Goal: Task Accomplishment & Management: Complete application form

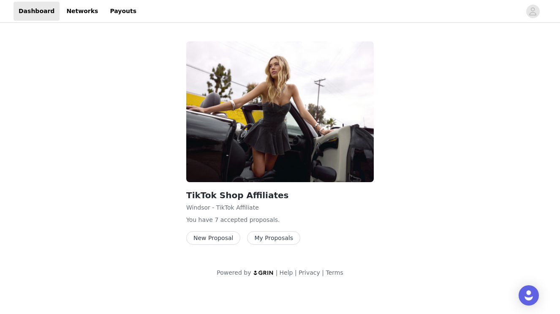
click at [219, 237] on button "New Proposal" at bounding box center [213, 238] width 54 height 14
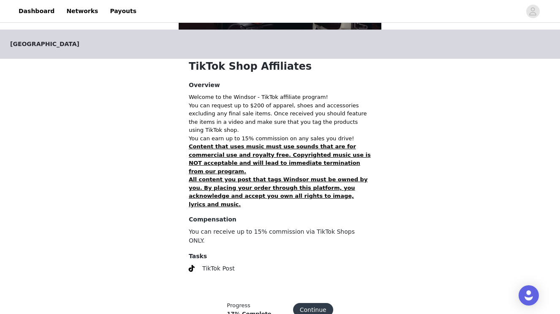
scroll to position [146, 0]
click at [305, 303] on button "Continue" at bounding box center [313, 310] width 40 height 14
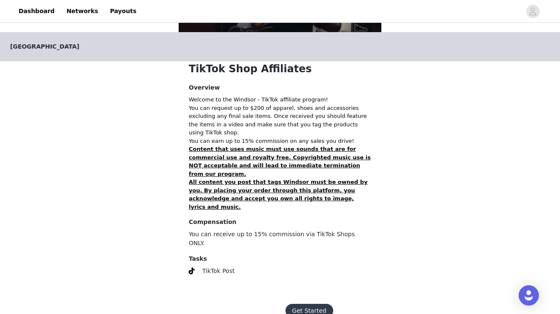
scroll to position [144, 0]
click at [303, 304] on button "Get Started" at bounding box center [309, 311] width 48 height 14
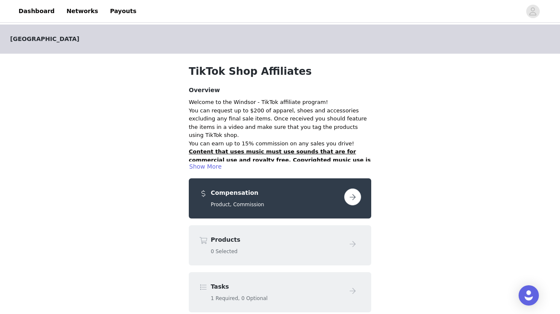
click at [349, 194] on button "button" at bounding box center [352, 196] width 17 height 17
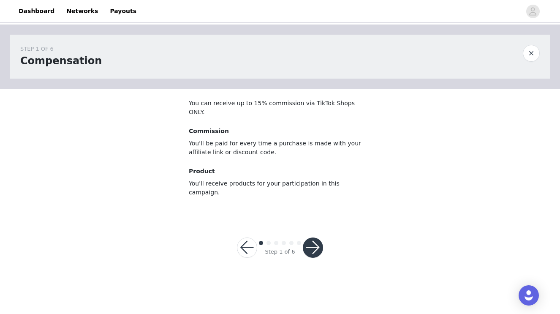
click at [313, 237] on button "button" at bounding box center [313, 247] width 20 height 20
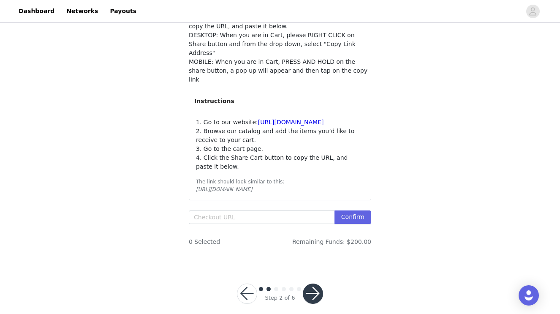
scroll to position [121, 0]
click at [316, 284] on button "button" at bounding box center [313, 294] width 20 height 20
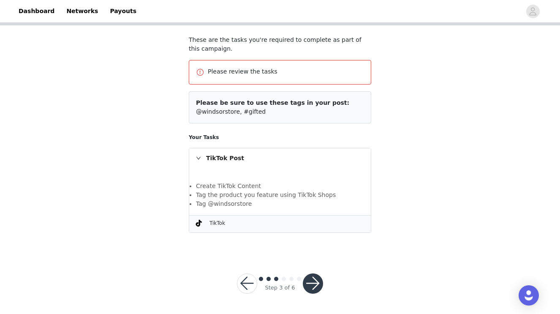
scroll to position [63, 0]
click at [316, 288] on button "button" at bounding box center [313, 283] width 20 height 20
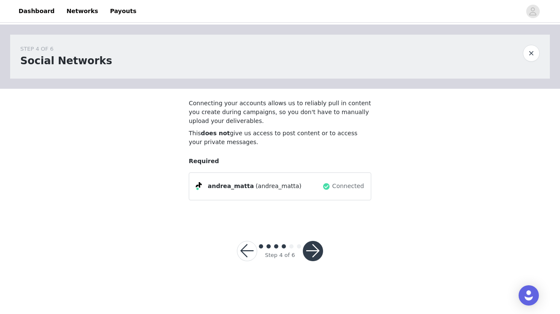
click at [317, 249] on button "button" at bounding box center [313, 251] width 20 height 20
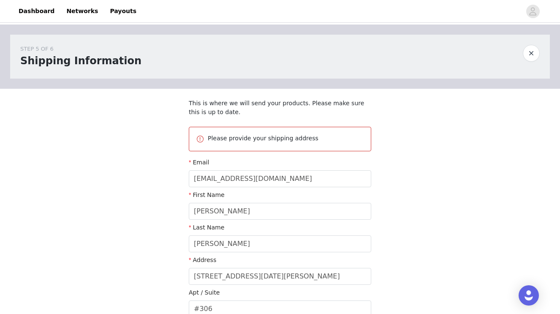
click at [448, 175] on div "STEP 5 OF 6 Shipping Information This is where we will send your products. Plea…" at bounding box center [280, 242] width 560 height 436
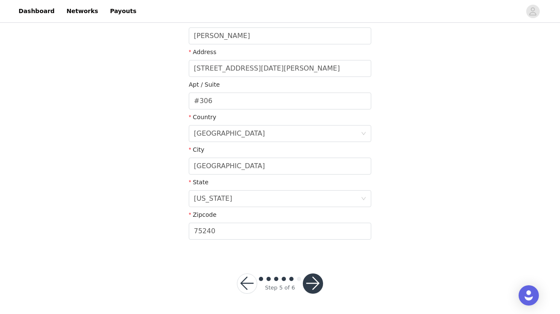
scroll to position [207, 0]
click at [314, 280] on button "button" at bounding box center [313, 283] width 20 height 20
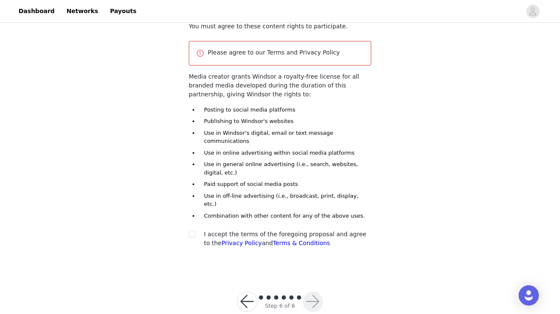
scroll to position [76, 0]
click at [191, 231] on input "checkbox" at bounding box center [192, 234] width 6 height 6
checkbox input "true"
click at [314, 292] on button "button" at bounding box center [313, 302] width 20 height 20
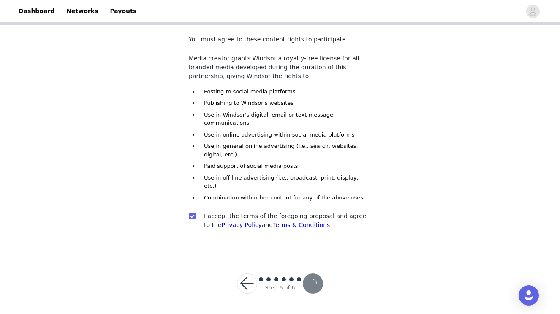
scroll to position [45, 0]
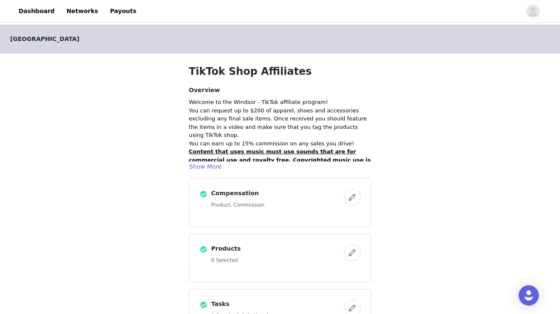
click at [354, 200] on button "button" at bounding box center [351, 197] width 17 height 17
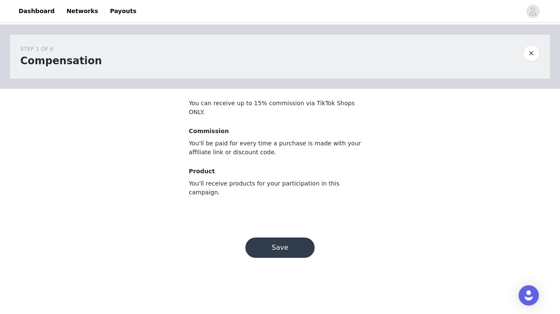
click at [278, 237] on button "Save" at bounding box center [279, 247] width 69 height 20
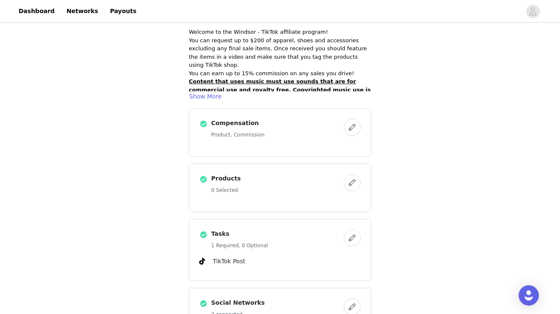
scroll to position [76, 0]
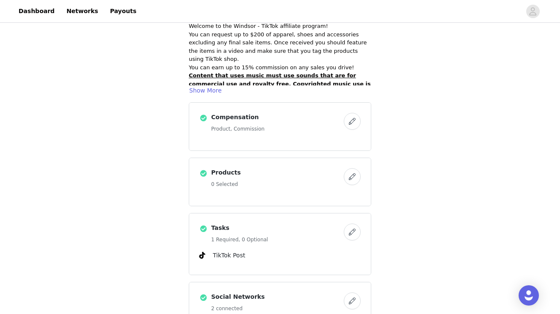
click at [352, 177] on button "button" at bounding box center [351, 176] width 17 height 17
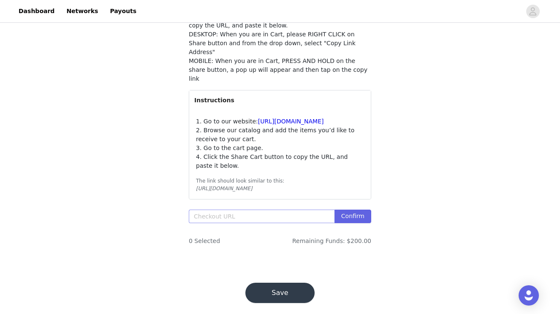
scroll to position [121, 0]
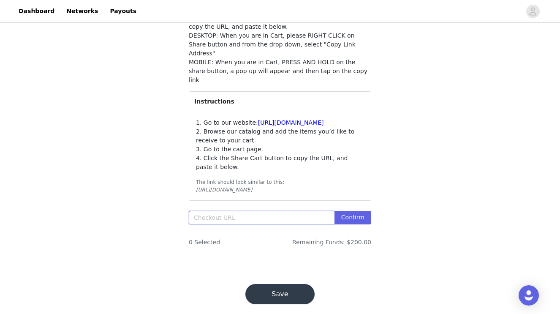
click at [223, 211] on input "text" at bounding box center [262, 218] width 146 height 14
paste input "[URL][DOMAIN_NAME]"
type input "[URL][DOMAIN_NAME]"
click at [355, 211] on button "Confirm" at bounding box center [352, 218] width 37 height 14
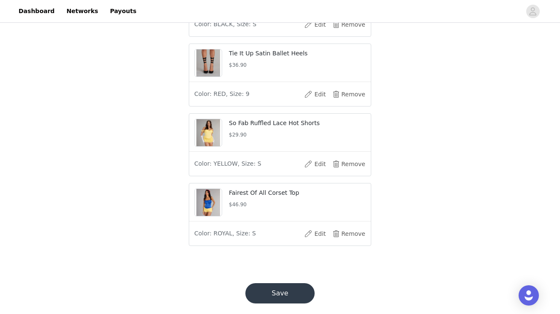
scroll to position [538, 0]
click at [282, 284] on button "Save" at bounding box center [279, 294] width 69 height 20
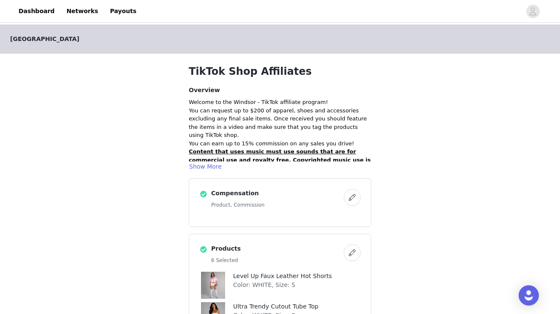
scroll to position [509, 0]
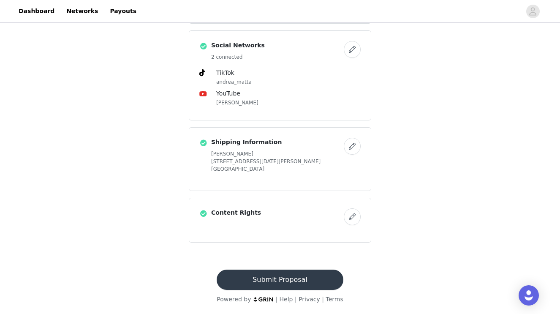
click at [280, 278] on button "Submit Proposal" at bounding box center [279, 279] width 126 height 20
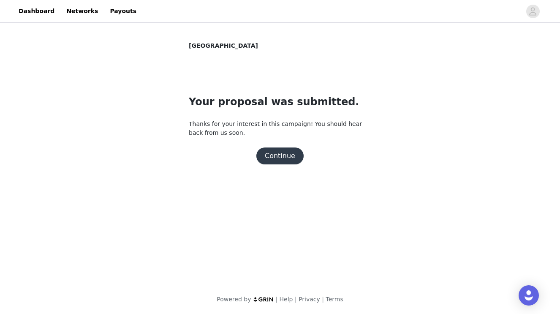
scroll to position [0, 0]
